Goal: Check status: Check status

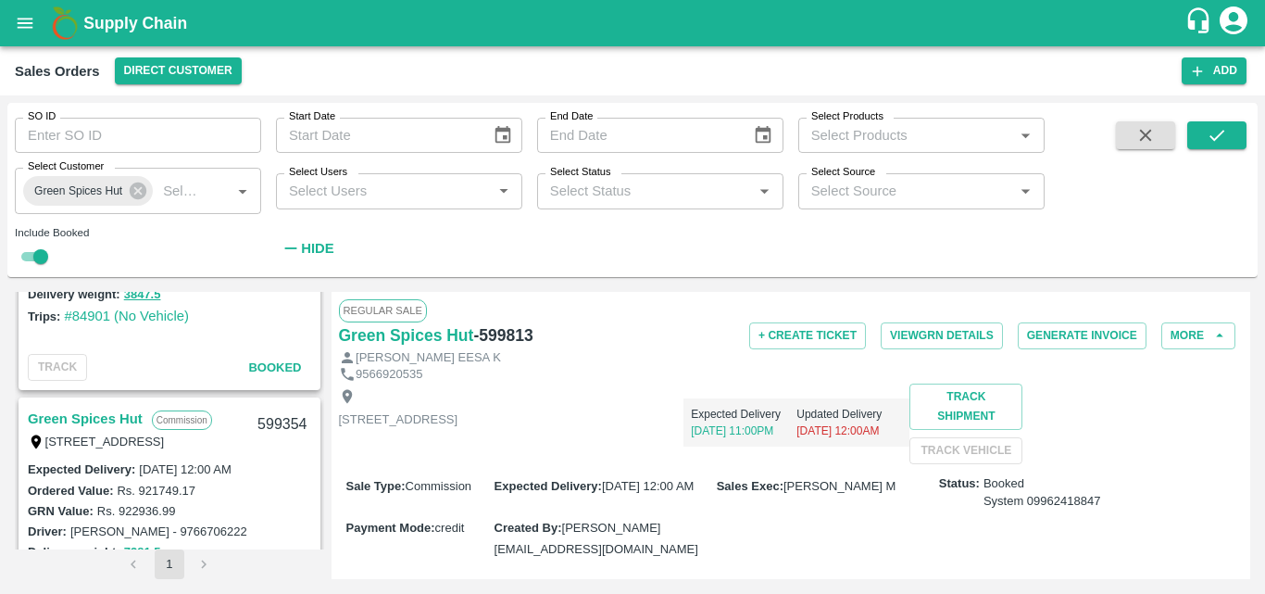
scroll to position [2759, 0]
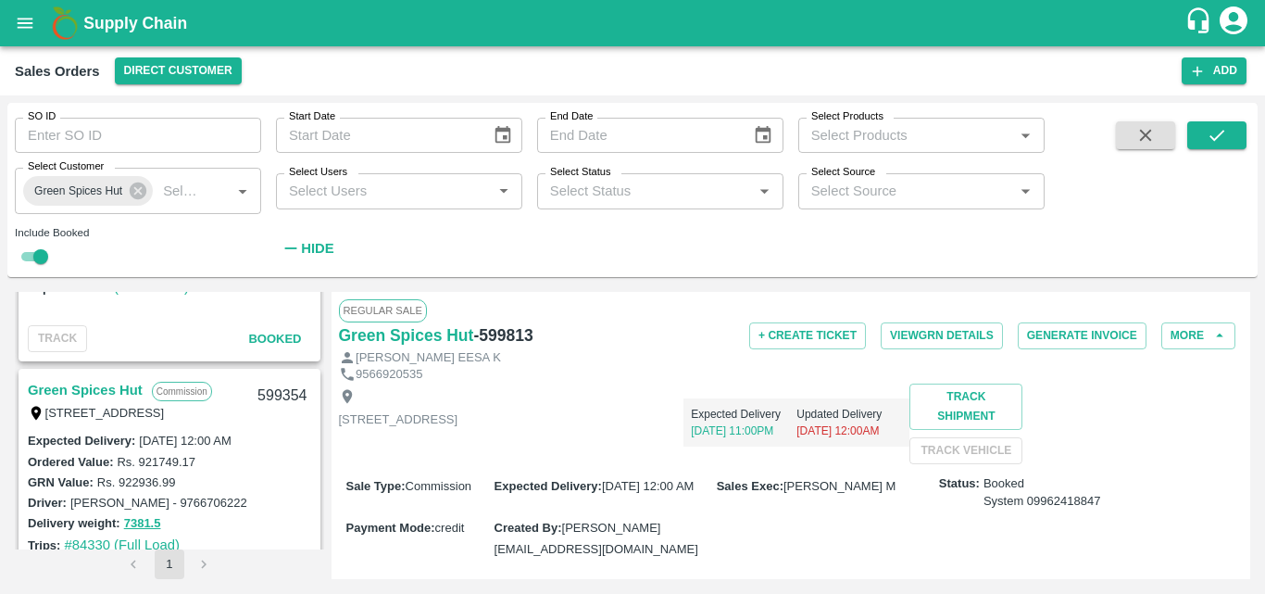
click at [109, 381] on link "Green Spices Hut" at bounding box center [85, 390] width 115 height 24
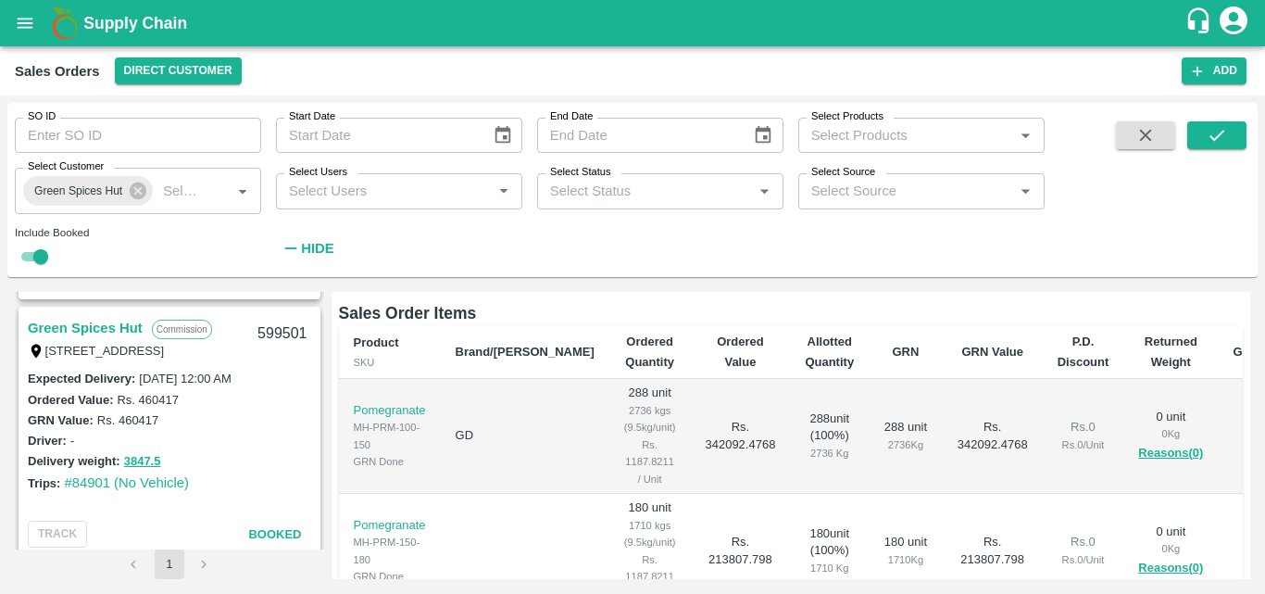
scroll to position [2563, 0]
click at [109, 341] on div "[STREET_ADDRESS]" at bounding box center [137, 351] width 219 height 20
click at [97, 331] on link "Green Spices Hut" at bounding box center [85, 329] width 115 height 24
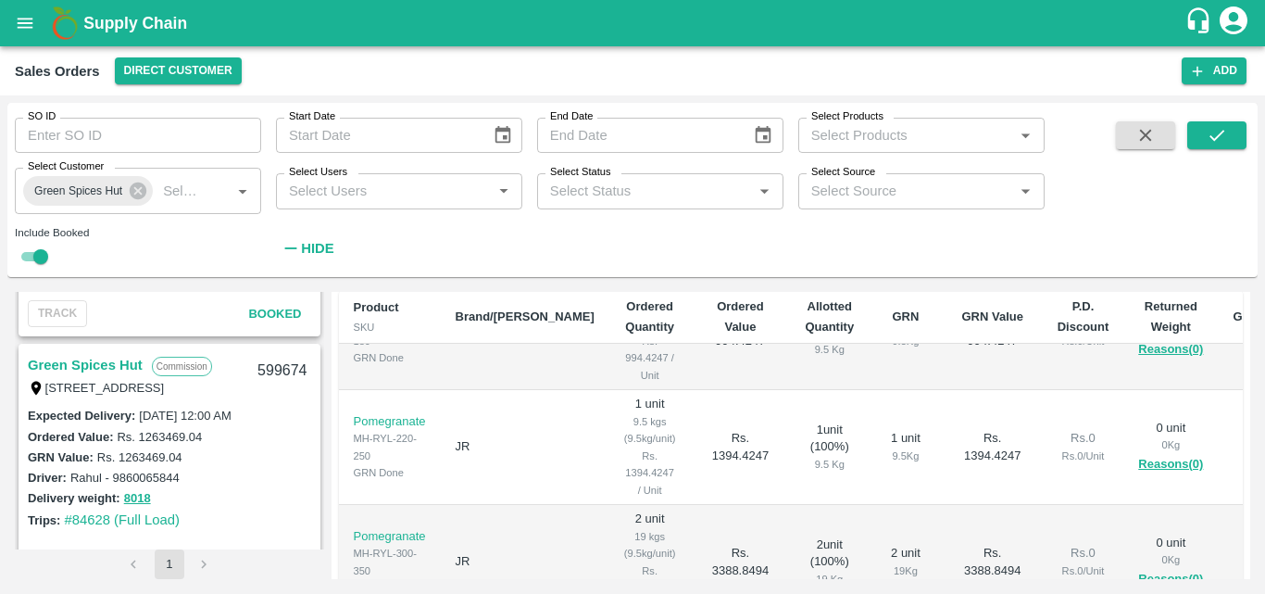
scroll to position [2269, 0]
click at [86, 368] on link "Green Spices Hut" at bounding box center [85, 366] width 115 height 24
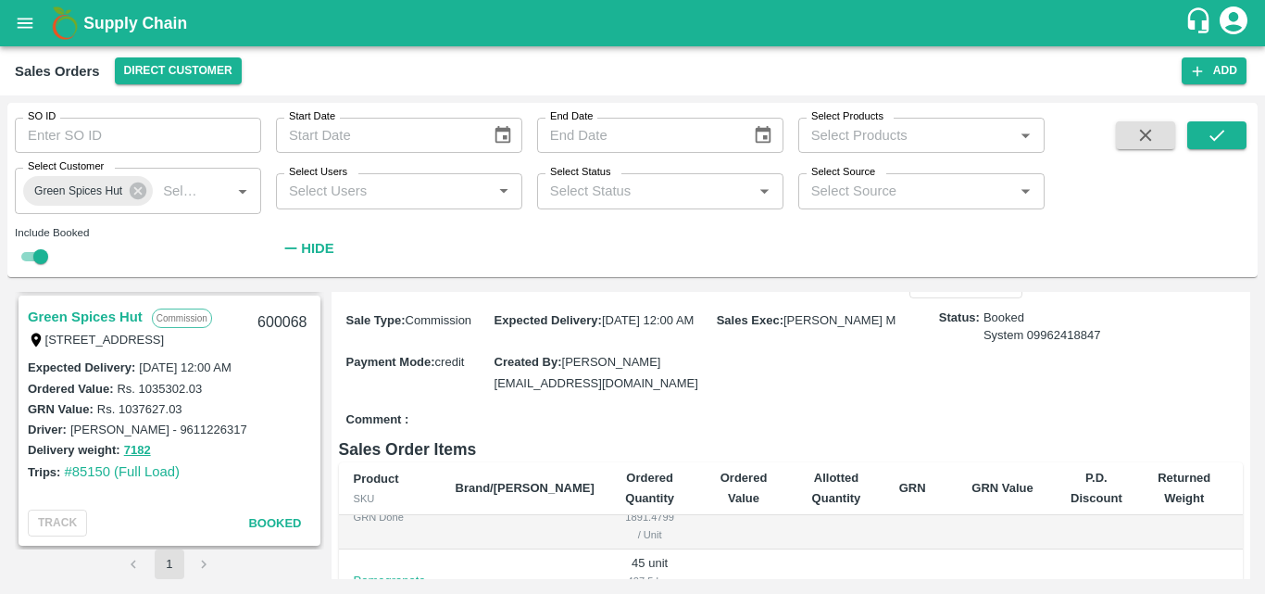
scroll to position [1802, 0]
click at [119, 318] on link "Green Spices Hut" at bounding box center [85, 318] width 115 height 24
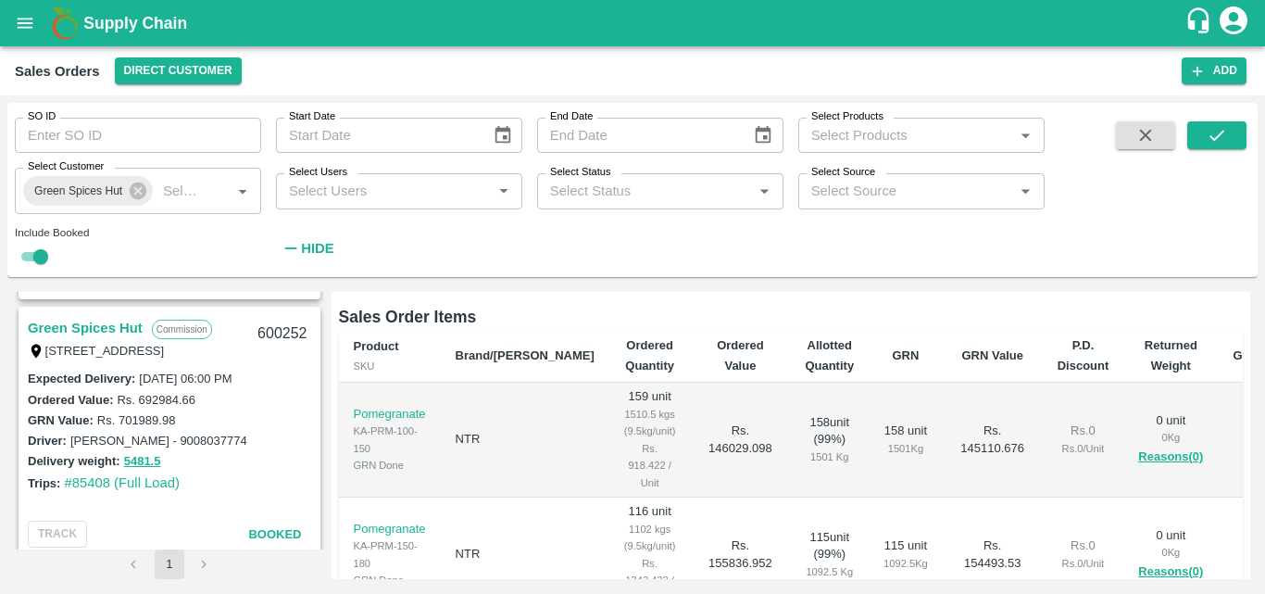
scroll to position [1533, 0]
click at [98, 326] on link "Green Spices Hut" at bounding box center [85, 329] width 115 height 24
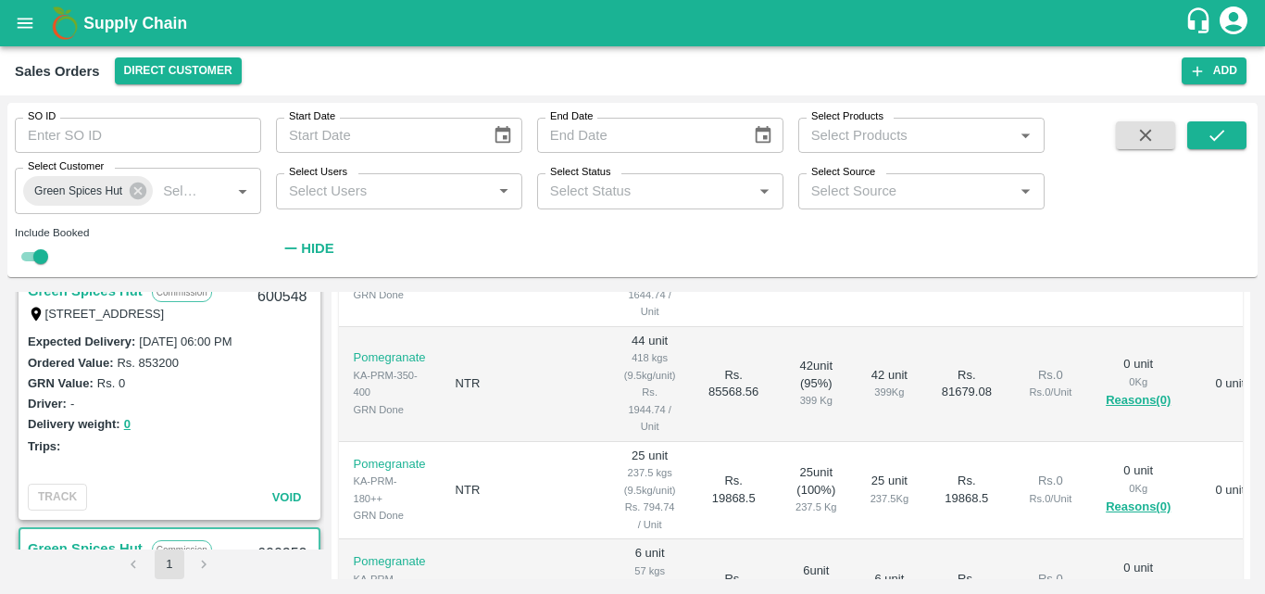
scroll to position [1230, 0]
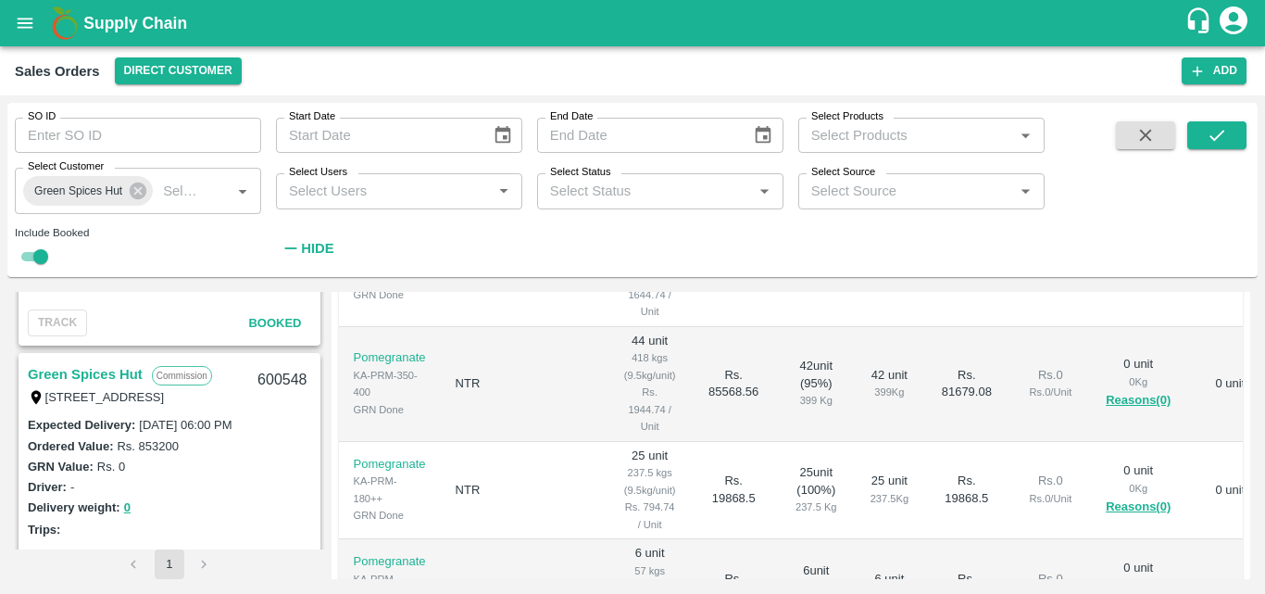
click at [106, 365] on link "Green Spices Hut" at bounding box center [85, 374] width 115 height 24
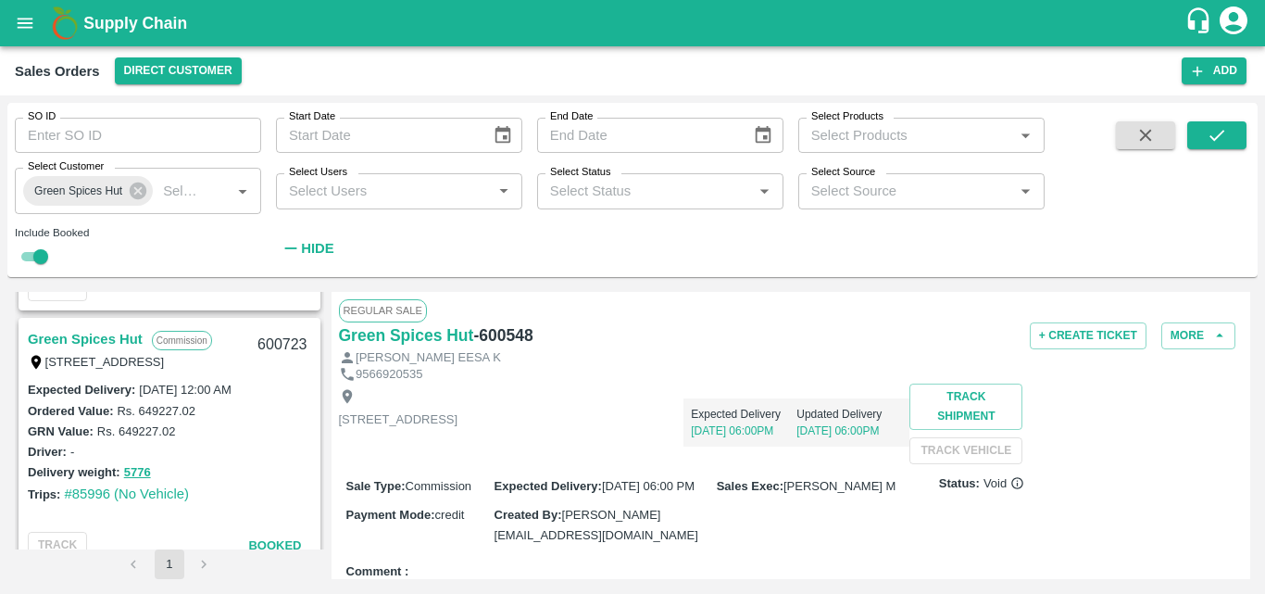
scroll to position [1007, 0]
click at [119, 331] on link "Green Spices Hut" at bounding box center [85, 340] width 115 height 24
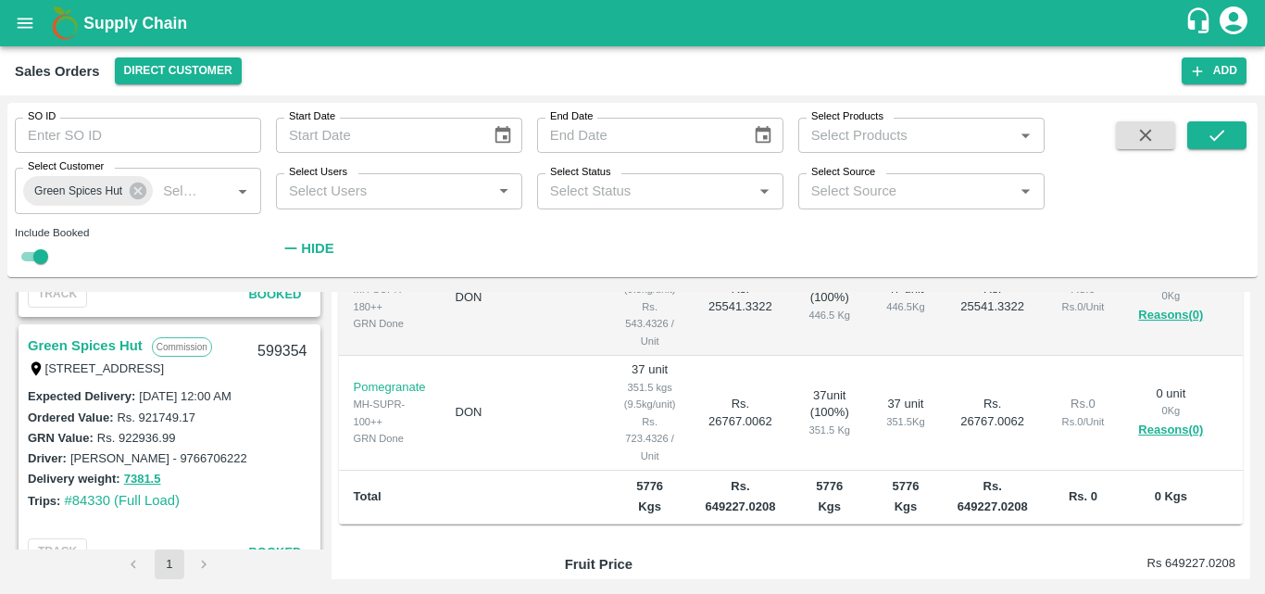
scroll to position [2839, 0]
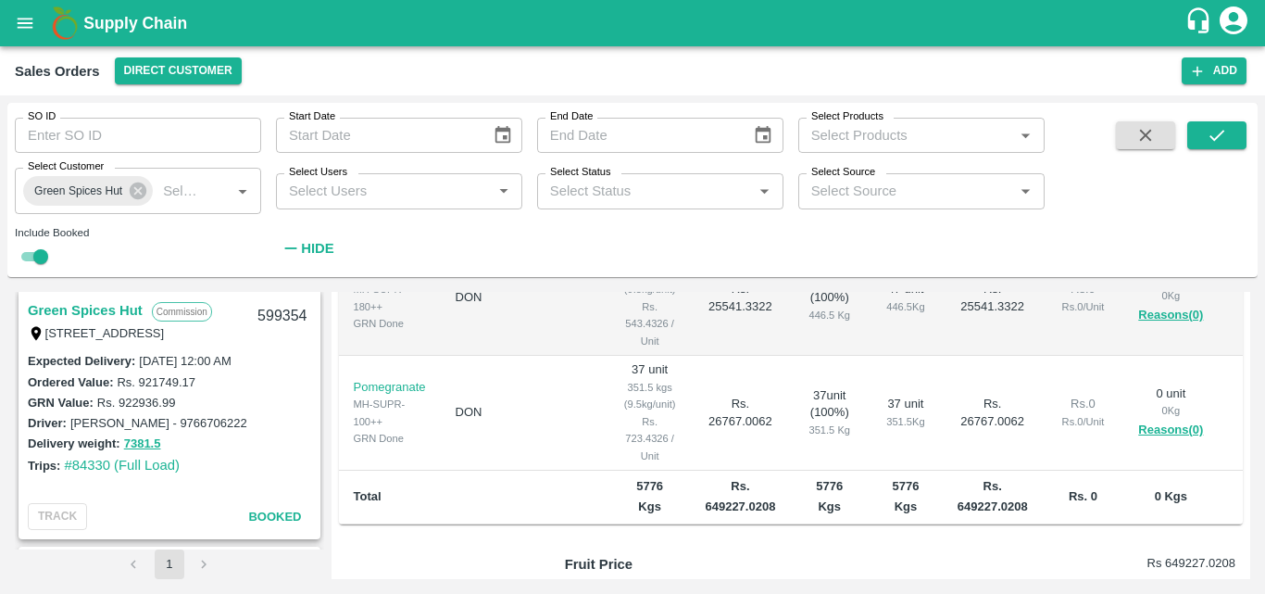
click at [89, 306] on link "Green Spices Hut" at bounding box center [85, 310] width 115 height 24
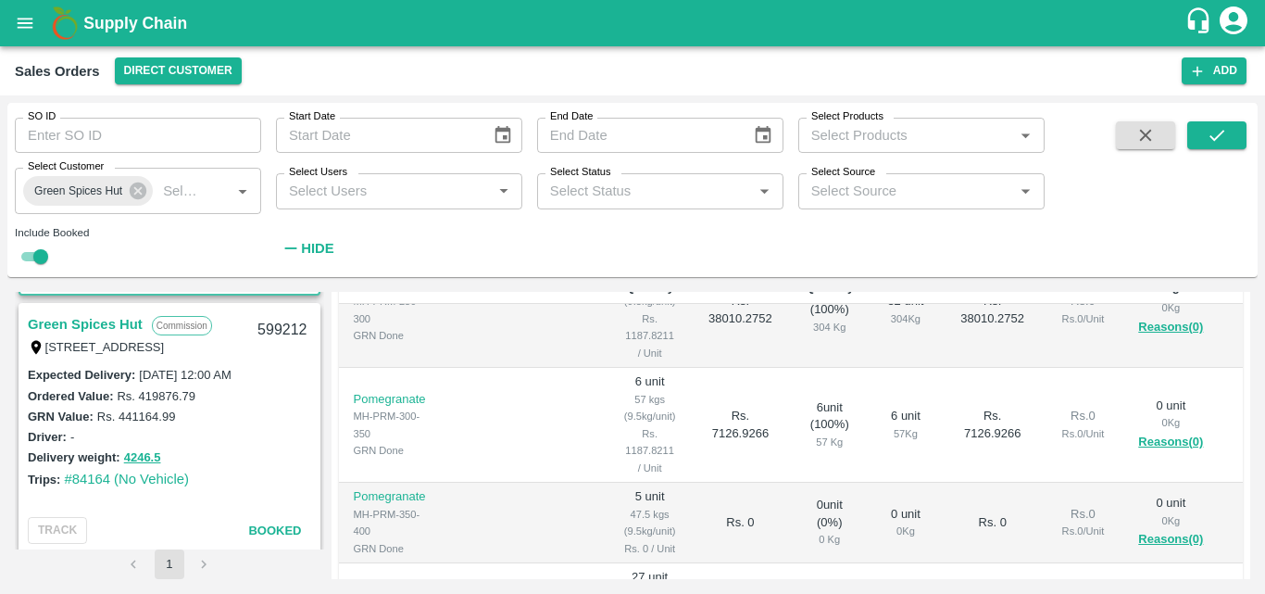
scroll to position [3084, 0]
click at [106, 324] on link "Green Spices Hut" at bounding box center [85, 323] width 115 height 24
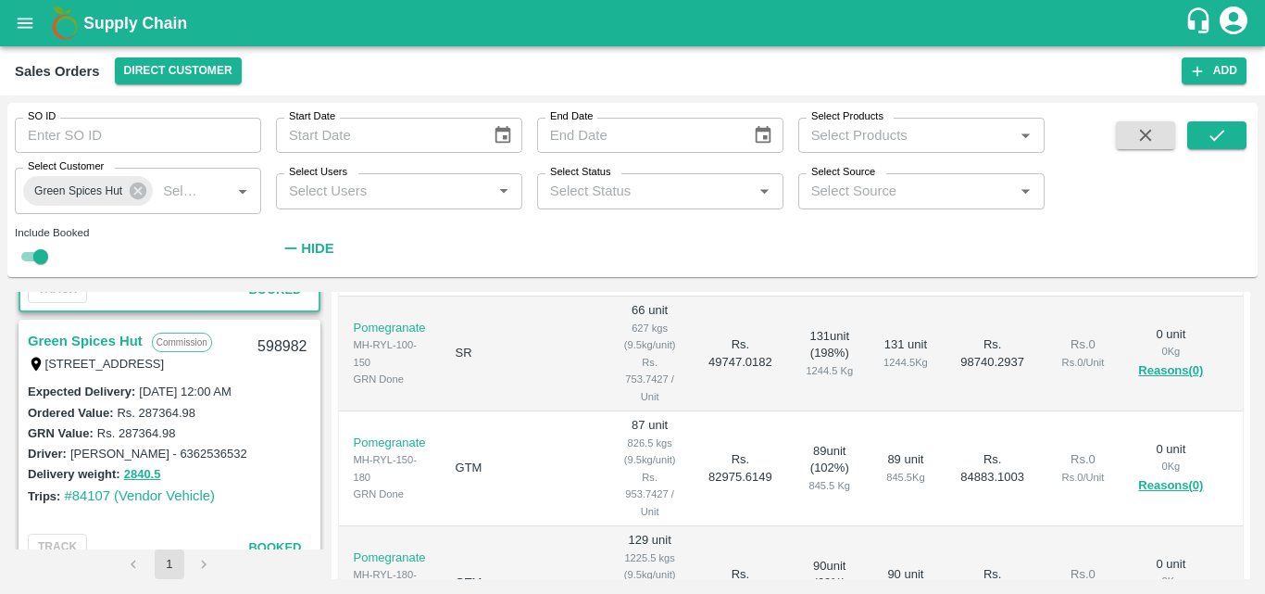
click at [106, 336] on link "Green Spices Hut" at bounding box center [85, 341] width 115 height 24
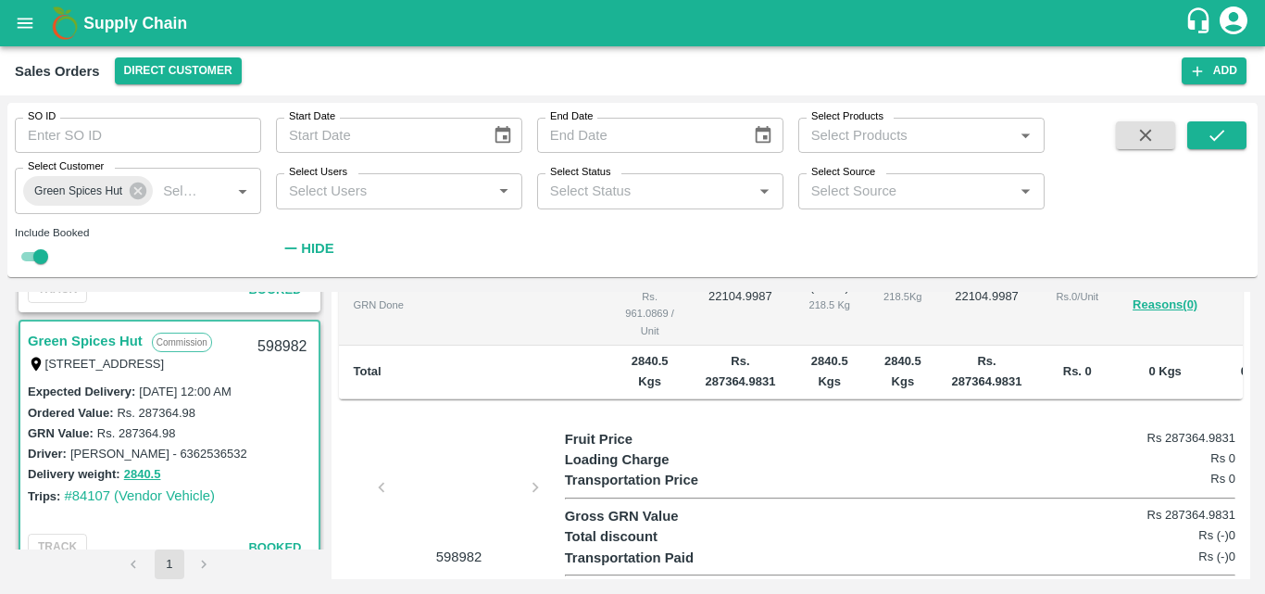
scroll to position [600, 0]
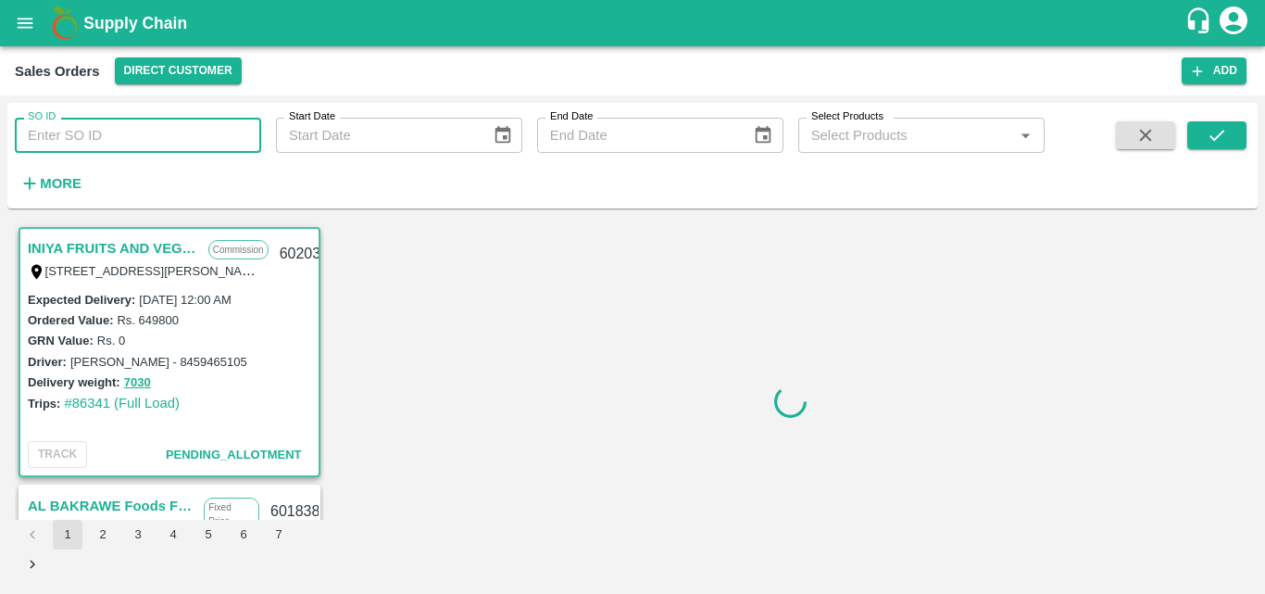
click at [233, 128] on input "SO ID" at bounding box center [138, 135] width 246 height 35
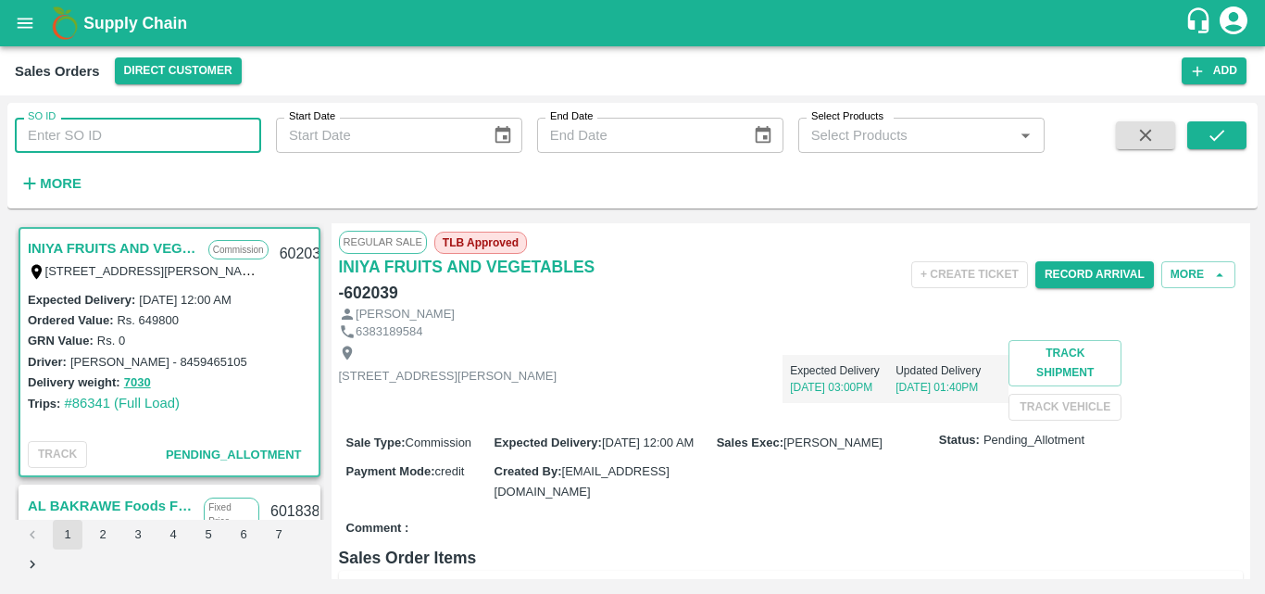
paste input "599354"
type input "599354"
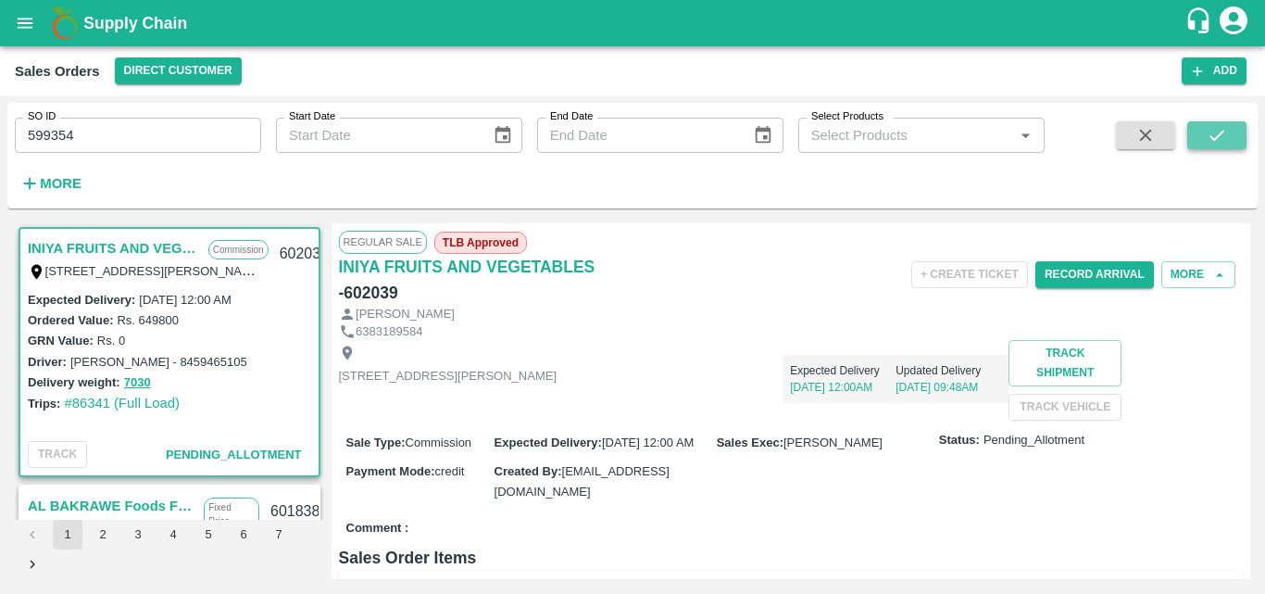
click at [1226, 141] on icon "submit" at bounding box center [1217, 135] width 20 height 20
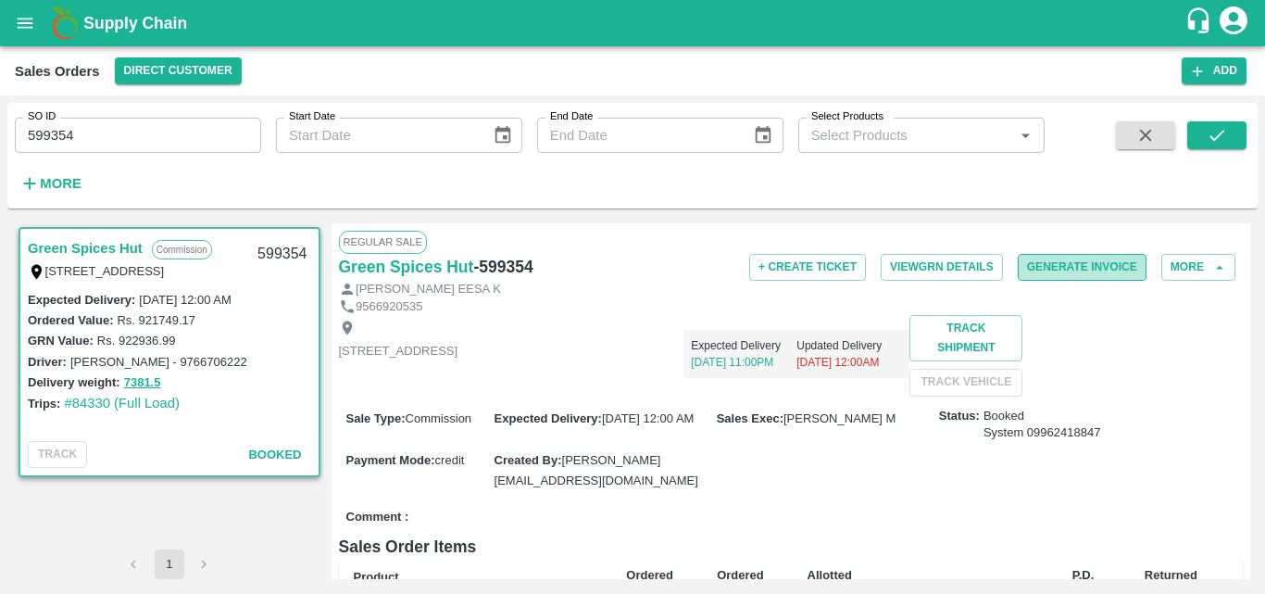
click at [1075, 271] on button "Generate Invoice" at bounding box center [1082, 267] width 129 height 27
